Goal: Task Accomplishment & Management: Use online tool/utility

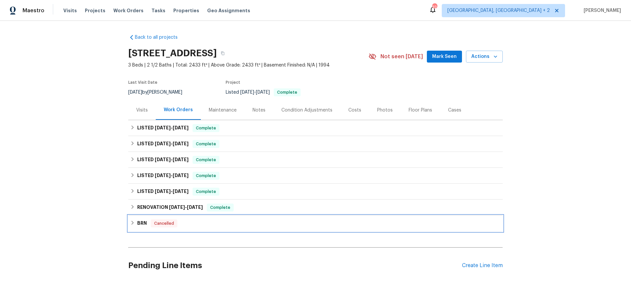
click at [142, 223] on h6 "BRN" at bounding box center [142, 224] width 10 height 8
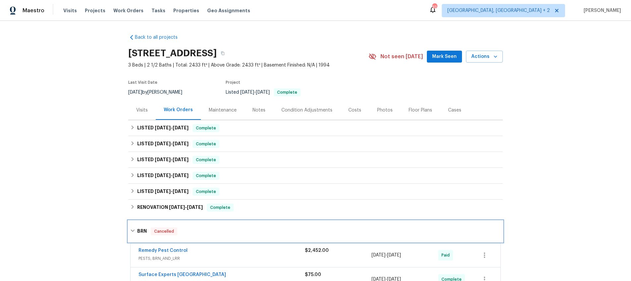
scroll to position [59, 0]
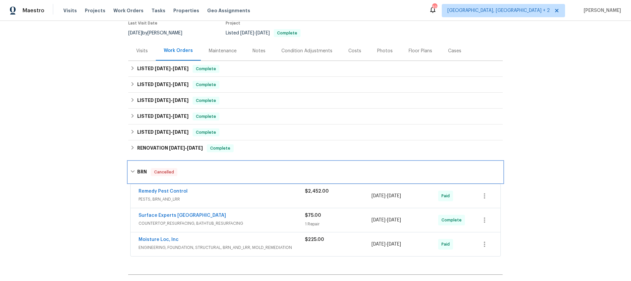
click at [130, 171] on icon at bounding box center [132, 171] width 5 height 5
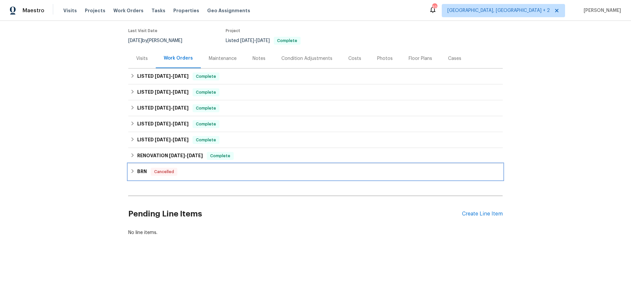
scroll to position [52, 0]
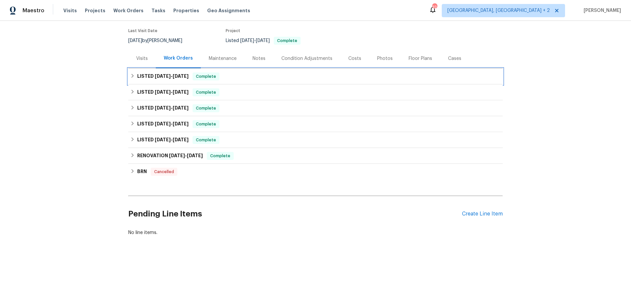
click at [135, 76] on icon at bounding box center [132, 76] width 5 height 5
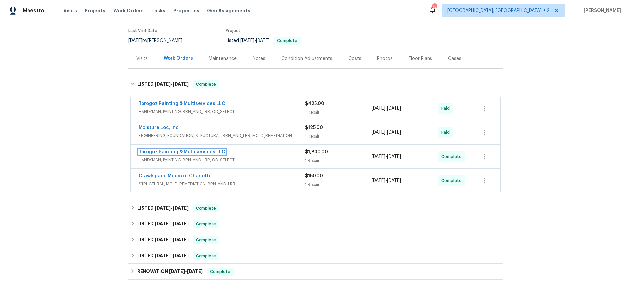
click at [151, 152] on link "Torogoz Painting & Multiservices LLC" at bounding box center [181, 152] width 87 height 5
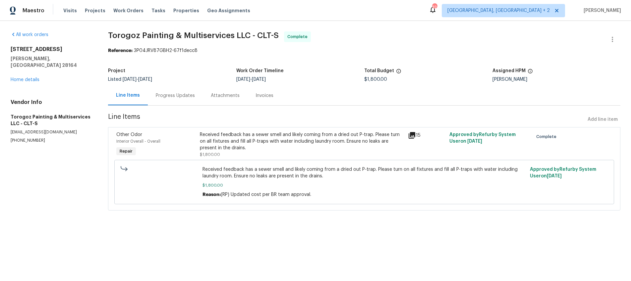
click at [173, 96] on div "Progress Updates" at bounding box center [175, 95] width 39 height 7
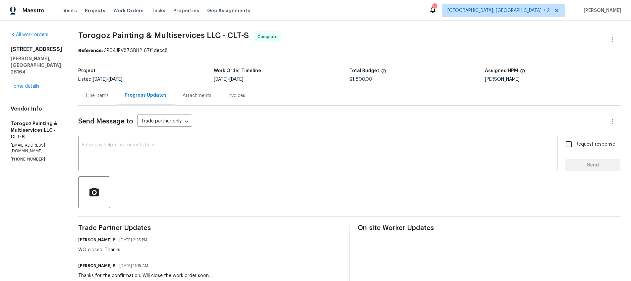
click at [109, 98] on div "Line Items" at bounding box center [97, 95] width 23 height 7
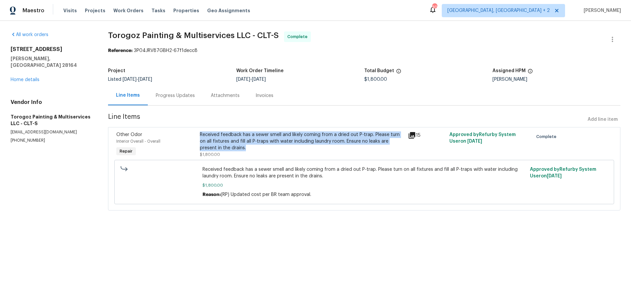
drag, startPoint x: 225, startPoint y: 150, endPoint x: 198, endPoint y: 136, distance: 30.2
click at [198, 136] on div "Received feedback has a sewer smell and likely coming from a dried out P-trap. …" at bounding box center [302, 145] width 208 height 30
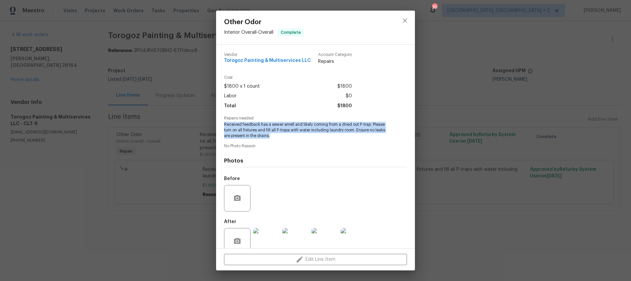
drag, startPoint x: 272, startPoint y: 137, endPoint x: 224, endPoint y: 125, distance: 50.3
click at [224, 125] on div "Vendor Torogoz Painting & Multiservices LLC Account Category Repairs Cost $1800…" at bounding box center [315, 147] width 199 height 204
copy span "Received feedback has a sewer smell and likely coming from a dried out P-trap. …"
